Goal: Transaction & Acquisition: Purchase product/service

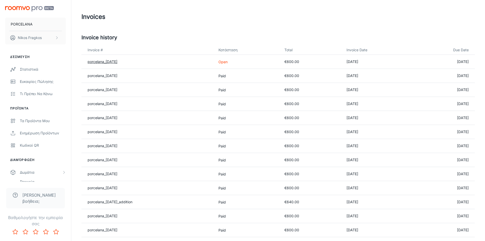
click at [109, 61] on link "porcelana_2025-07-31" at bounding box center [103, 61] width 30 height 4
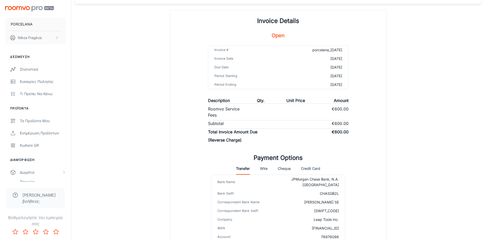
scroll to position [67, 0]
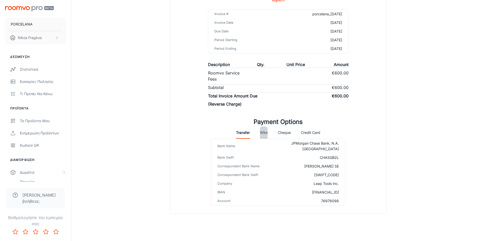
click at [265, 135] on button "Wire" at bounding box center [264, 132] width 8 height 12
click at [307, 134] on button "Credit Card" at bounding box center [310, 132] width 19 height 12
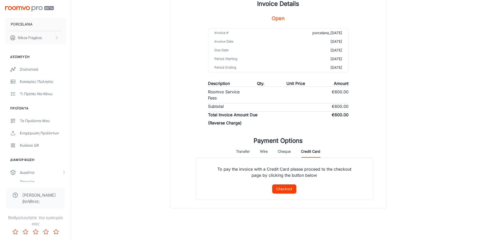
scroll to position [48, 0]
click at [290, 187] on button "Checkout" at bounding box center [284, 188] width 24 height 9
